Goal: Obtain resource: Obtain resource

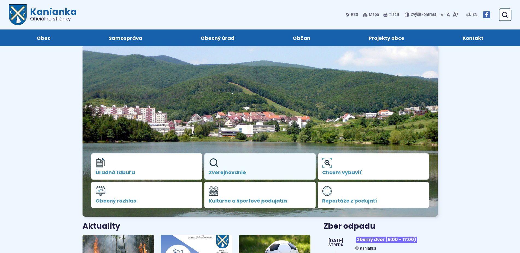
click at [224, 171] on span "Zverejňovanie" at bounding box center [260, 172] width 103 height 5
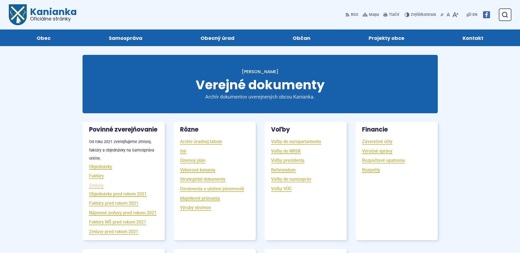
click at [97, 189] on link "Zmluvy" at bounding box center [96, 186] width 14 height 6
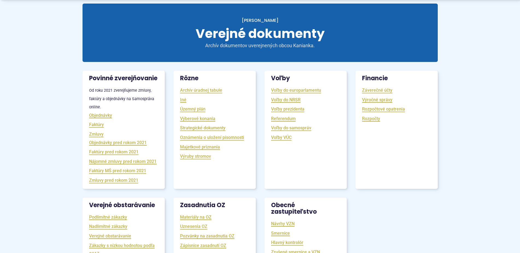
scroll to position [56, 0]
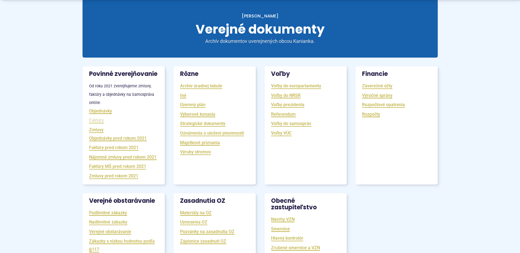
click at [101, 124] on link "Faktúry" at bounding box center [96, 120] width 15 height 6
click at [238, 134] on link "Oznámenia o uložení písomnosti" at bounding box center [212, 133] width 64 height 6
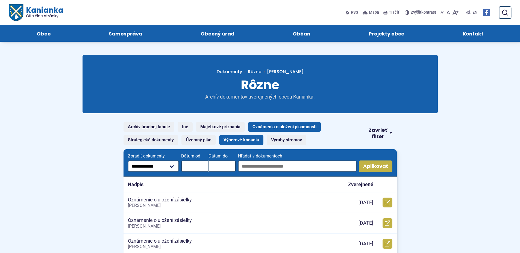
click at [236, 140] on link "Výberové konania" at bounding box center [241, 140] width 44 height 10
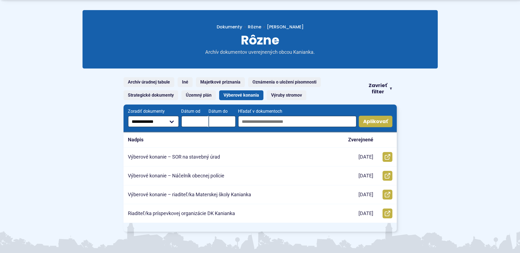
scroll to position [56, 0]
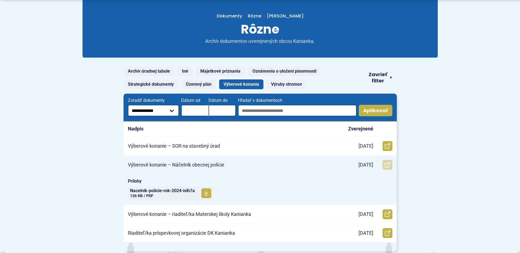
click at [385, 165] on use at bounding box center [387, 164] width 5 height 5
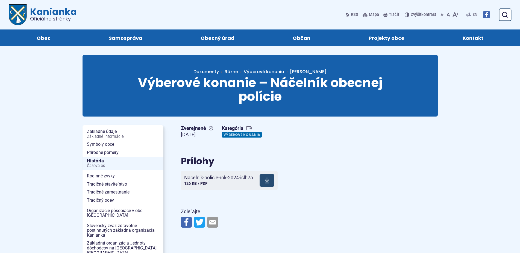
click at [271, 183] on span at bounding box center [267, 180] width 15 height 13
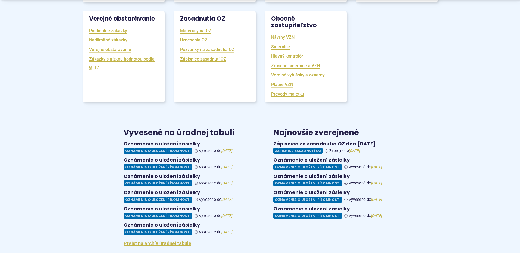
scroll to position [307, 0]
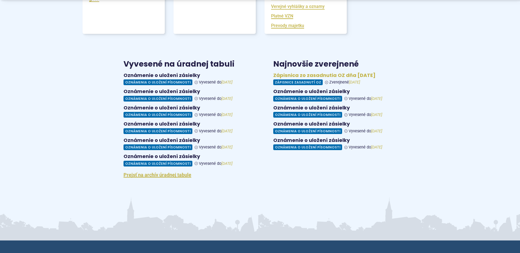
click at [297, 86] on figure at bounding box center [335, 78] width 124 height 13
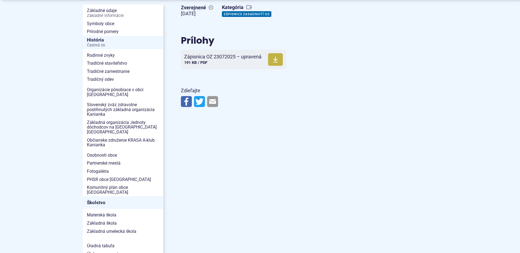
scroll to position [112, 0]
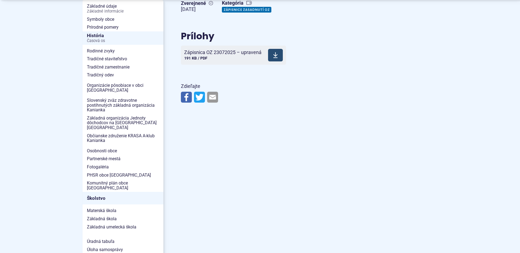
click at [277, 58] on icon at bounding box center [275, 55] width 5 height 7
